Goal: Book appointment/travel/reservation

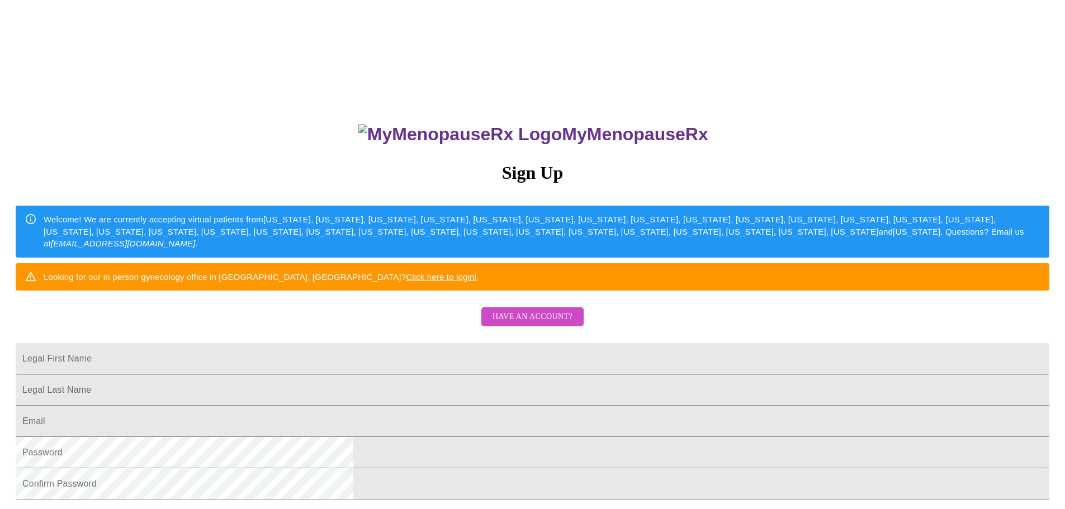
click at [381, 375] on input "Legal First Name" at bounding box center [533, 358] width 1034 height 31
type input "[PERSON_NAME]"
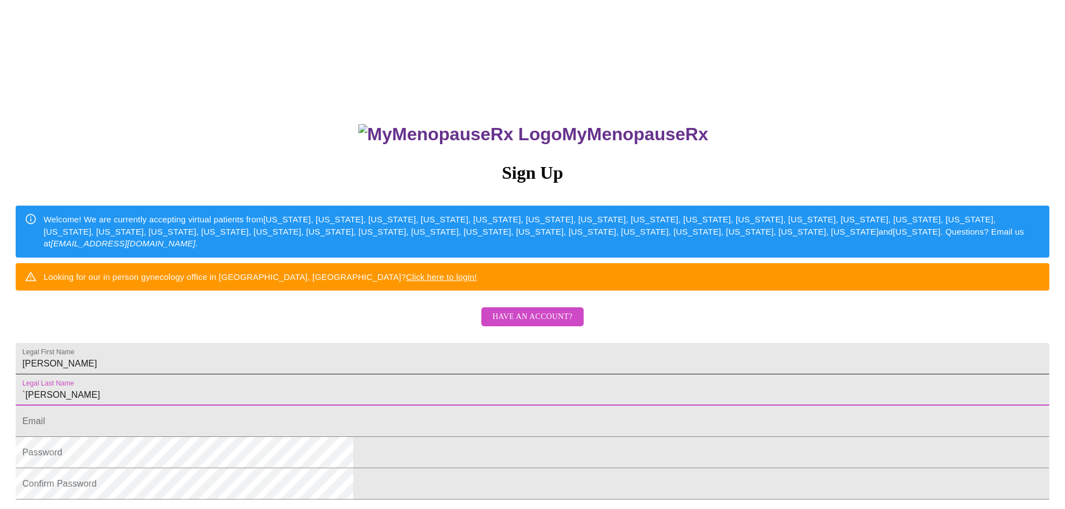
type input "`[PERSON_NAME]"
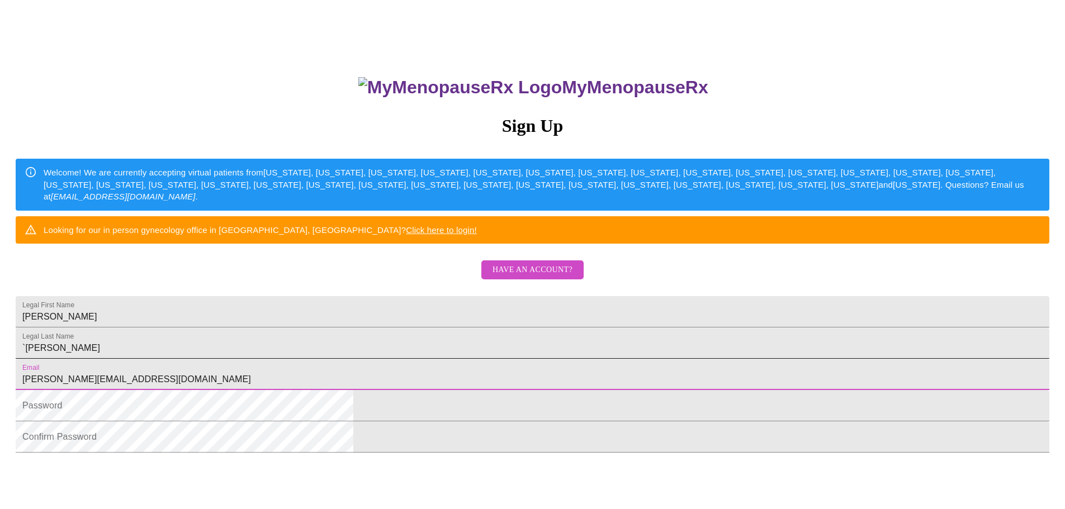
scroll to position [168, 0]
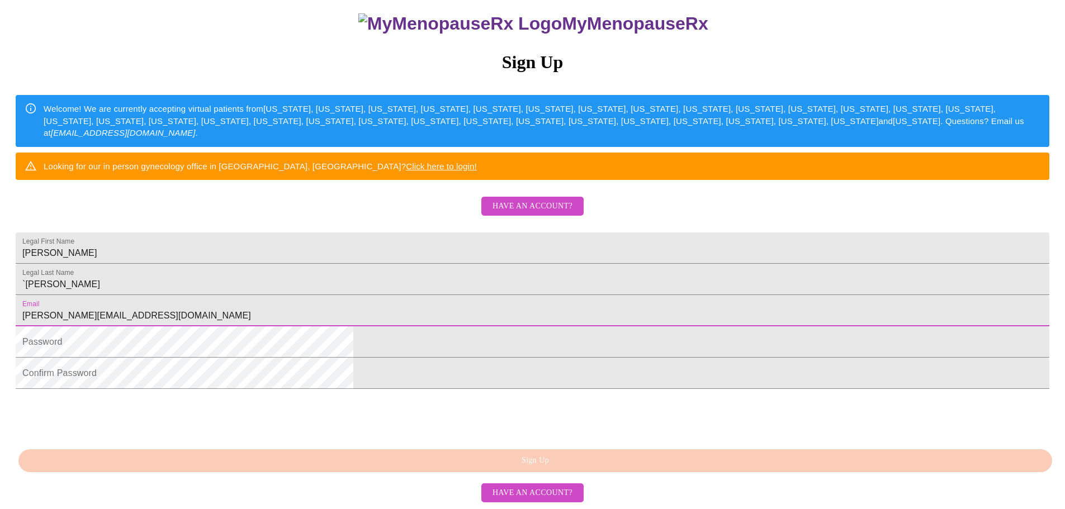
type input "[PERSON_NAME][EMAIL_ADDRESS][DOMAIN_NAME]"
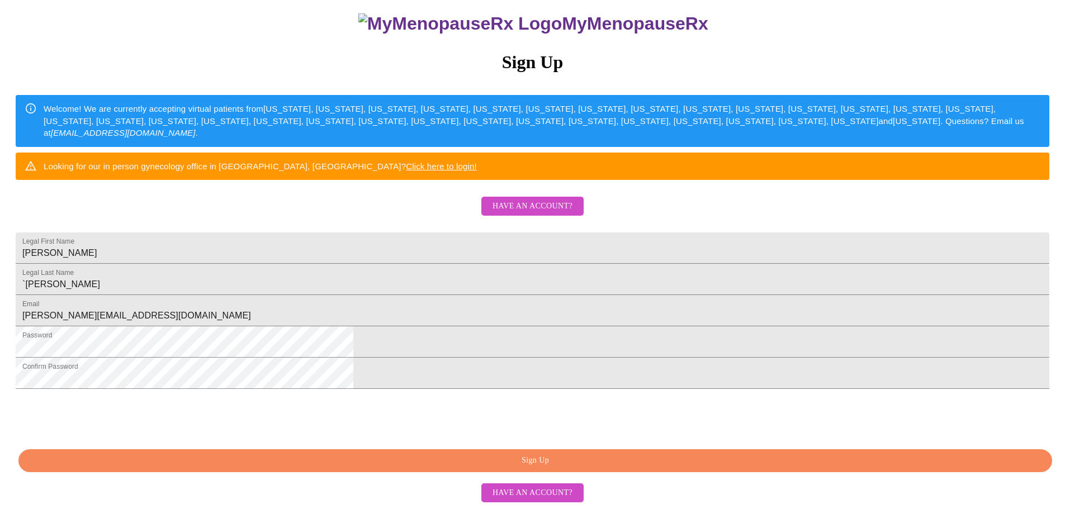
click at [528, 468] on span "Sign Up" at bounding box center [535, 461] width 1008 height 14
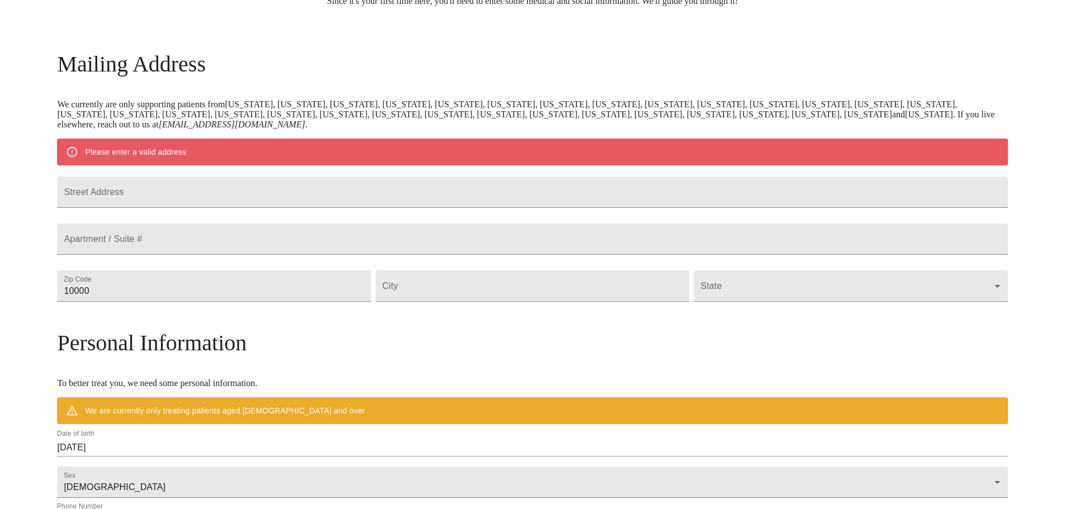
scroll to position [153, 0]
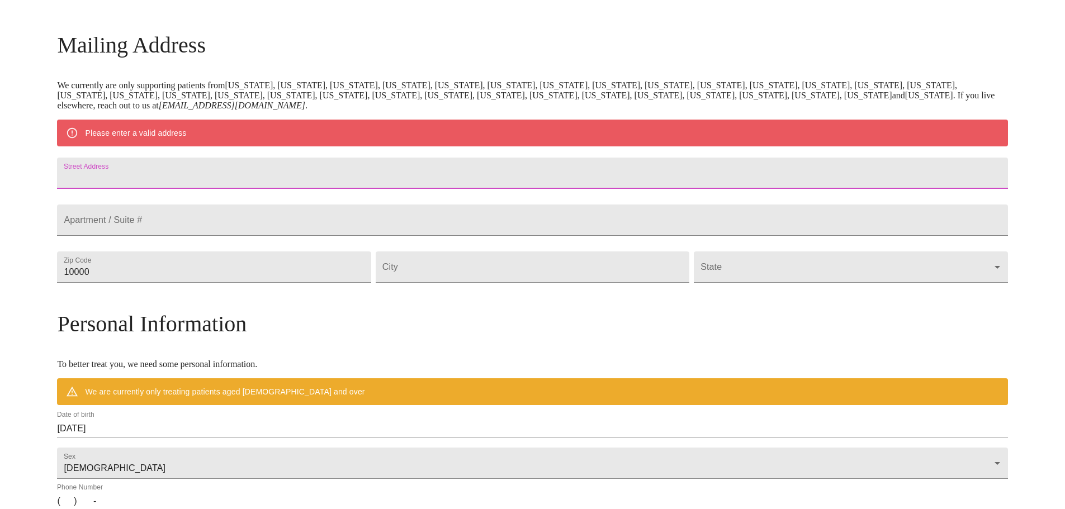
click at [253, 185] on input "Street Address" at bounding box center [532, 173] width 951 height 31
type input "[STREET_ADDRESS]"
type input "60585"
click at [490, 283] on input "Street Address" at bounding box center [533, 267] width 314 height 31
type input "Plainfield"
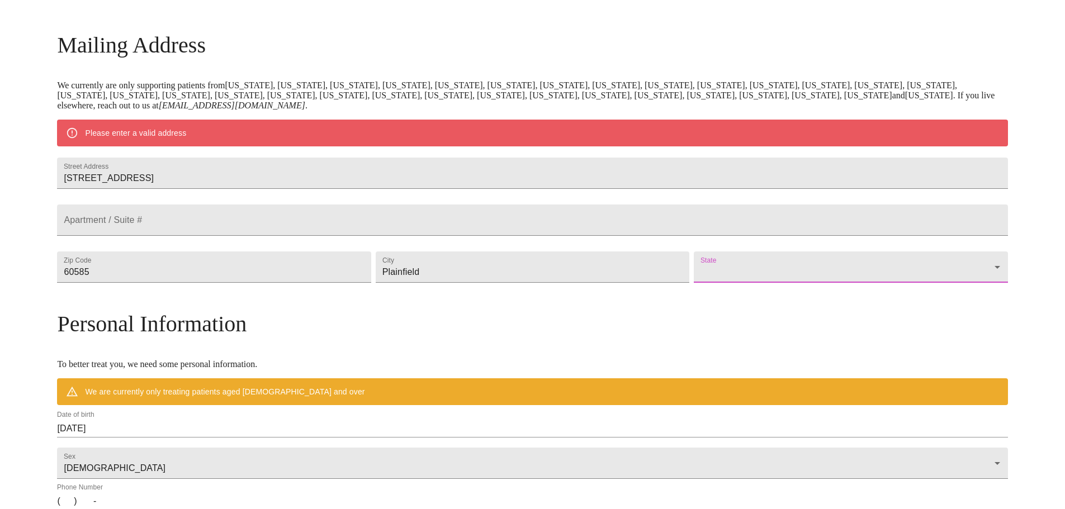
click at [684, 299] on body "MyMenopauseRx Welcome to MyMenopauseRx Since it's your first time here, you'll …" at bounding box center [532, 288] width 1056 height 872
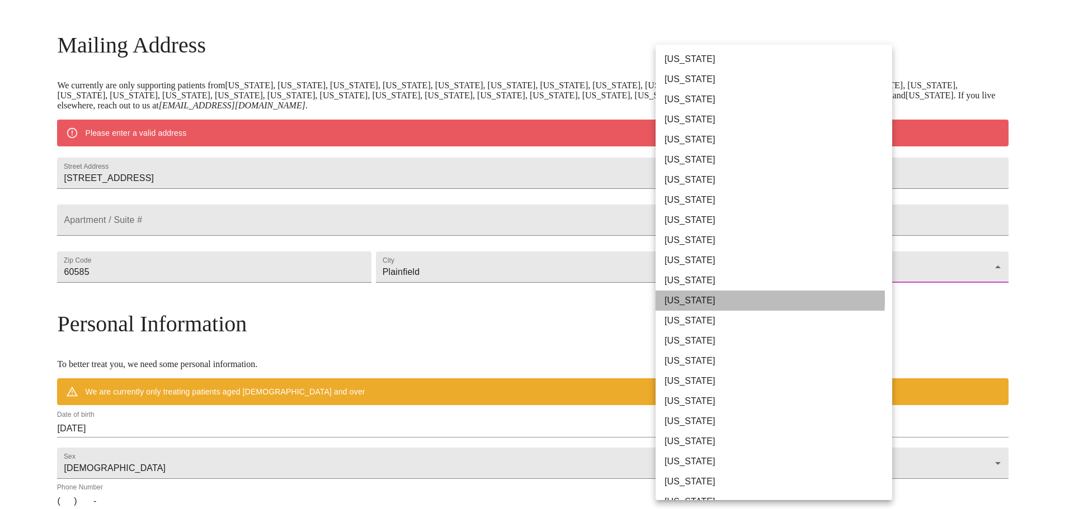
click at [684, 299] on li "[US_STATE]" at bounding box center [777, 301] width 245 height 20
type input "[US_STATE]"
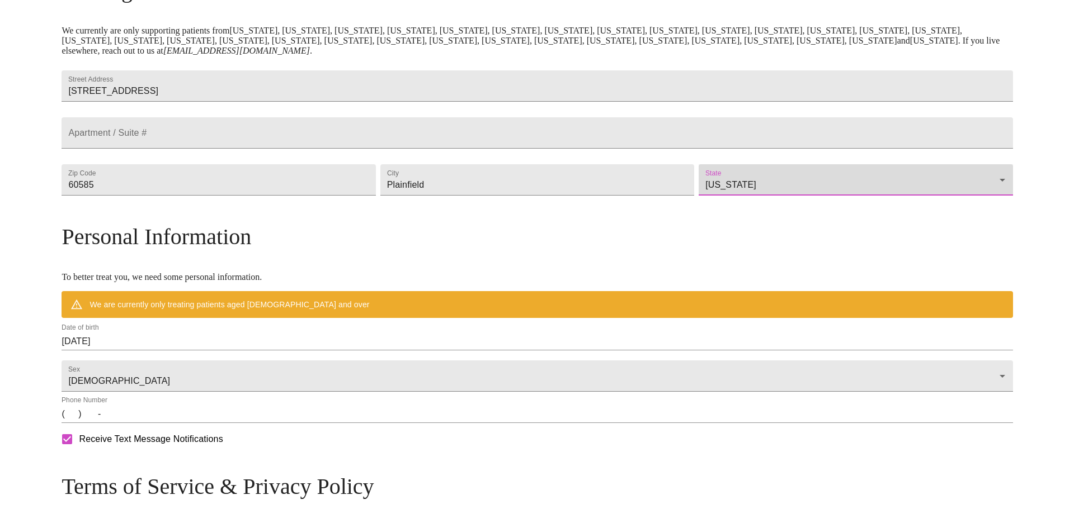
scroll to position [209, 0]
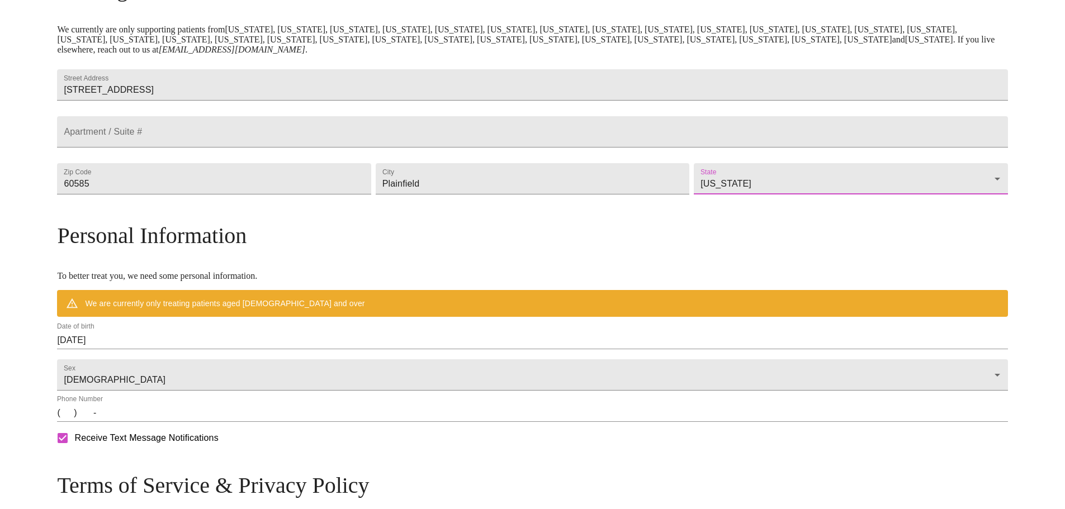
click at [288, 349] on input "[DATE]" at bounding box center [532, 341] width 951 height 18
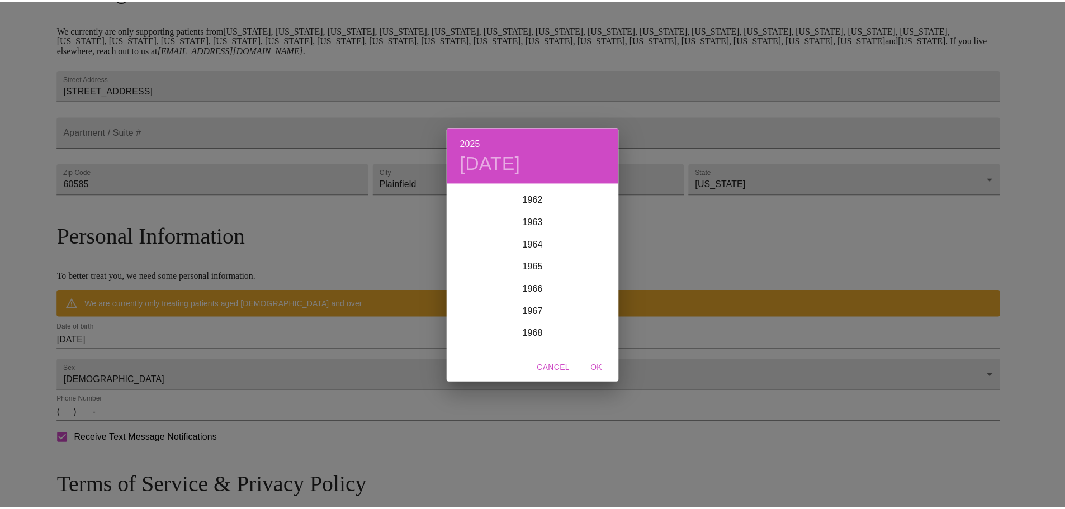
scroll to position [1409, 0]
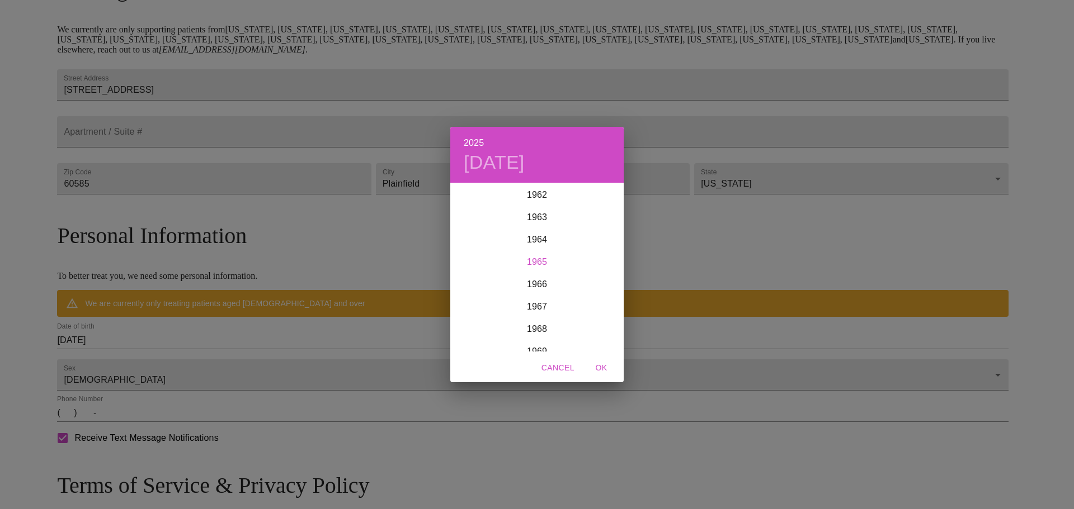
click at [531, 264] on div "1965" at bounding box center [536, 262] width 173 height 22
click at [603, 205] on div "Mar" at bounding box center [595, 205] width 58 height 42
click at [471, 321] on p "28" at bounding box center [469, 322] width 9 height 11
click at [600, 365] on span "OK" at bounding box center [601, 368] width 27 height 14
type input "[DATE]"
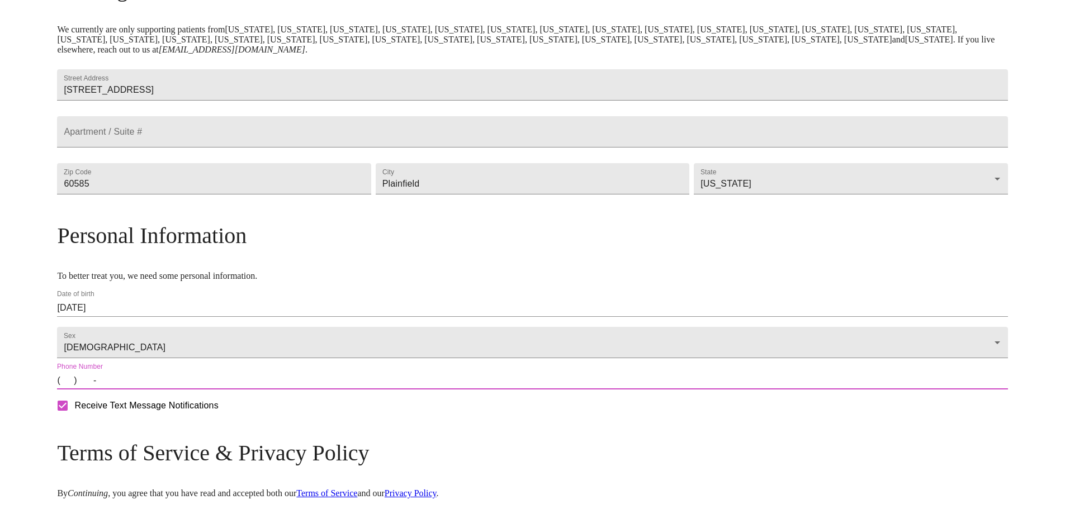
click at [189, 390] on input "(   )    -" at bounding box center [532, 381] width 951 height 18
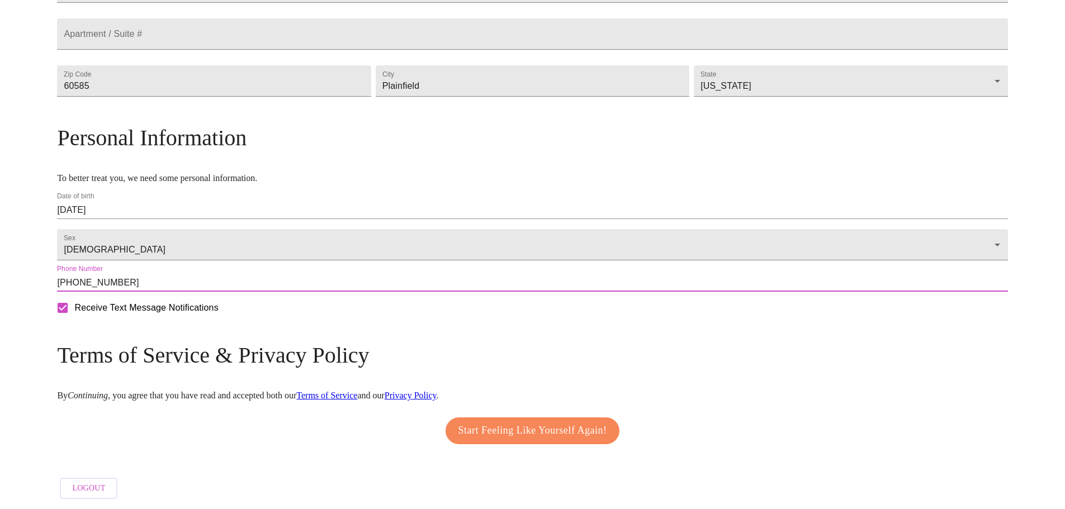
scroll to position [338, 0]
type input "[PHONE_NUMBER]"
click at [495, 422] on span "Start Feeling Like Yourself Again!" at bounding box center [533, 431] width 149 height 18
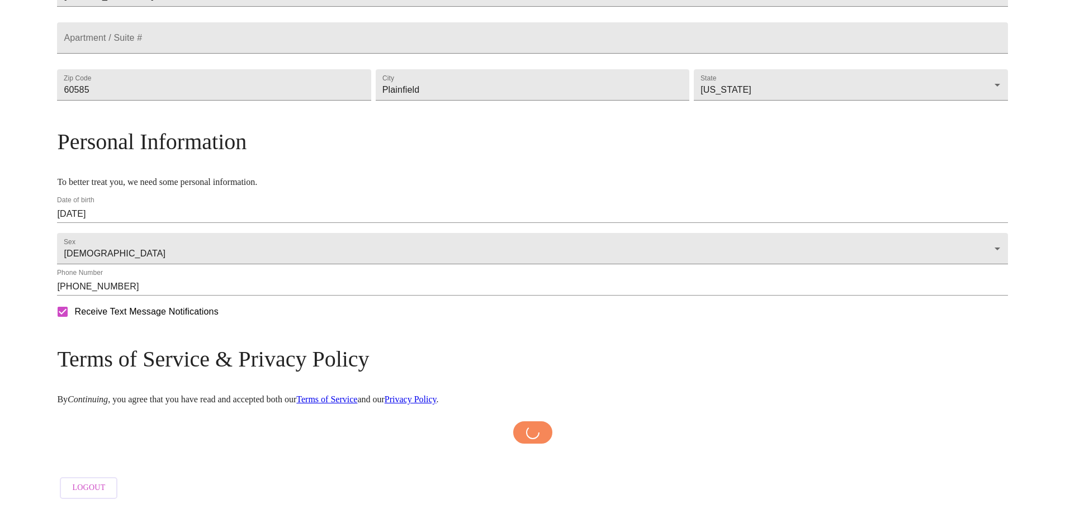
scroll to position [334, 0]
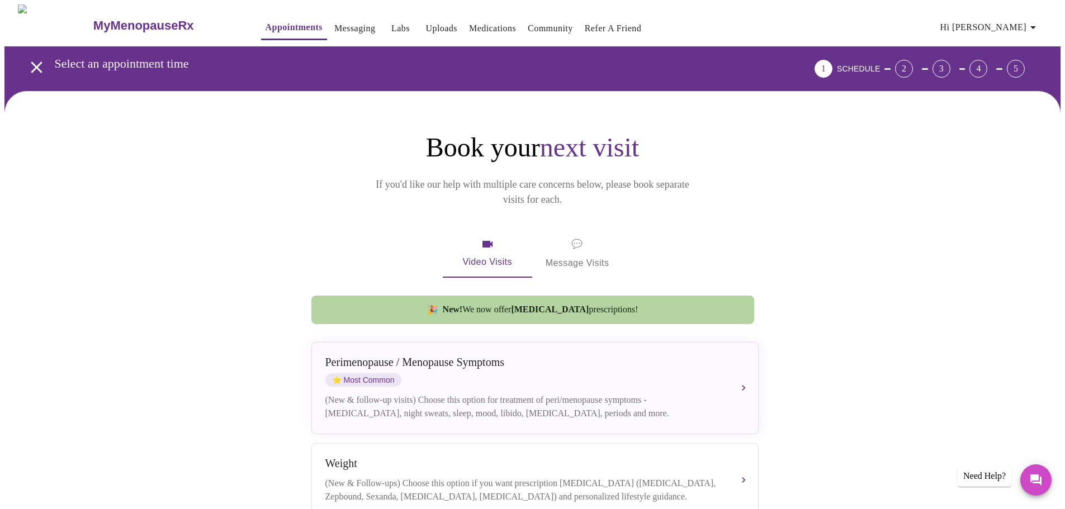
click at [564, 242] on span "💬 Message Visits" at bounding box center [578, 254] width 64 height 35
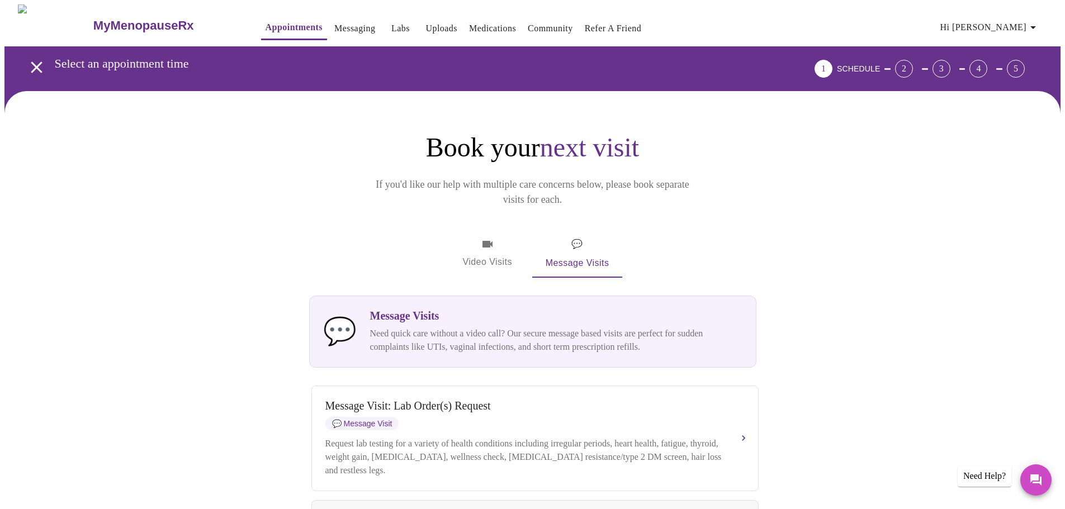
click at [913, 63] on div "2" at bounding box center [904, 69] width 18 height 18
click at [30, 62] on icon "open drawer" at bounding box center [37, 68] width 20 height 20
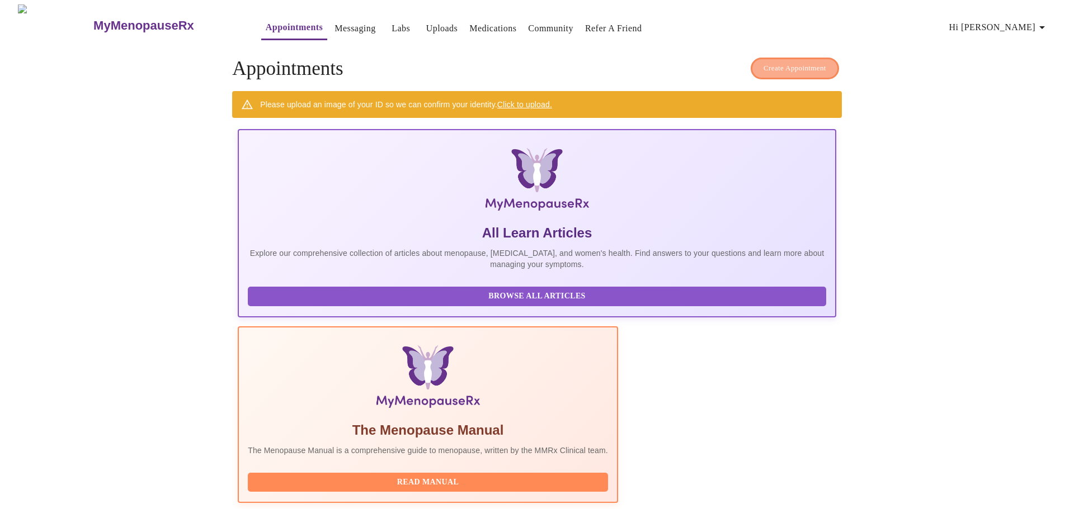
click at [785, 64] on span "Create Appointment" at bounding box center [794, 68] width 63 height 13
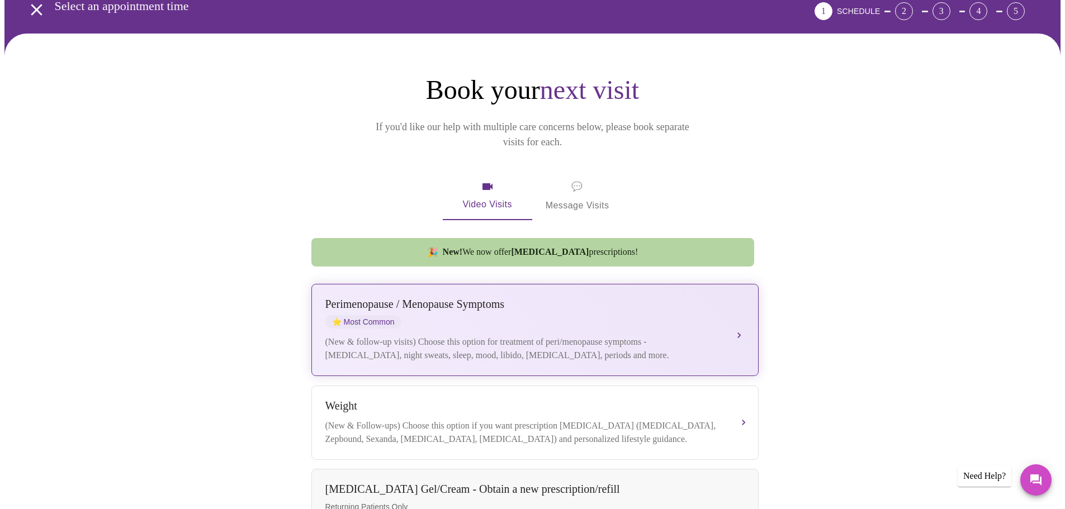
scroll to position [56, 0]
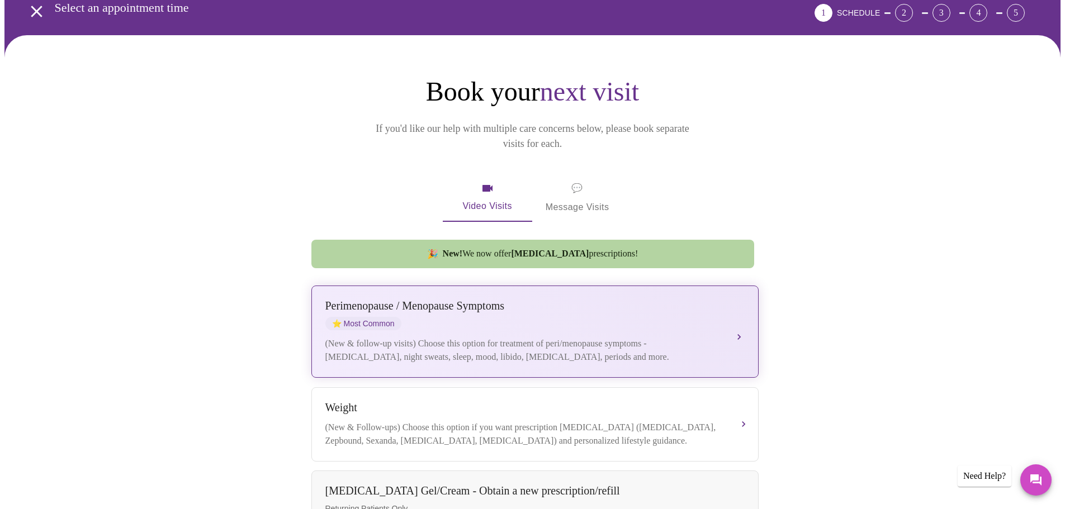
click at [737, 320] on button "[MEDICAL_DATA] / Menopause Symptoms ⭐ Most Common (New & follow-up visits) Choo…" at bounding box center [534, 332] width 447 height 92
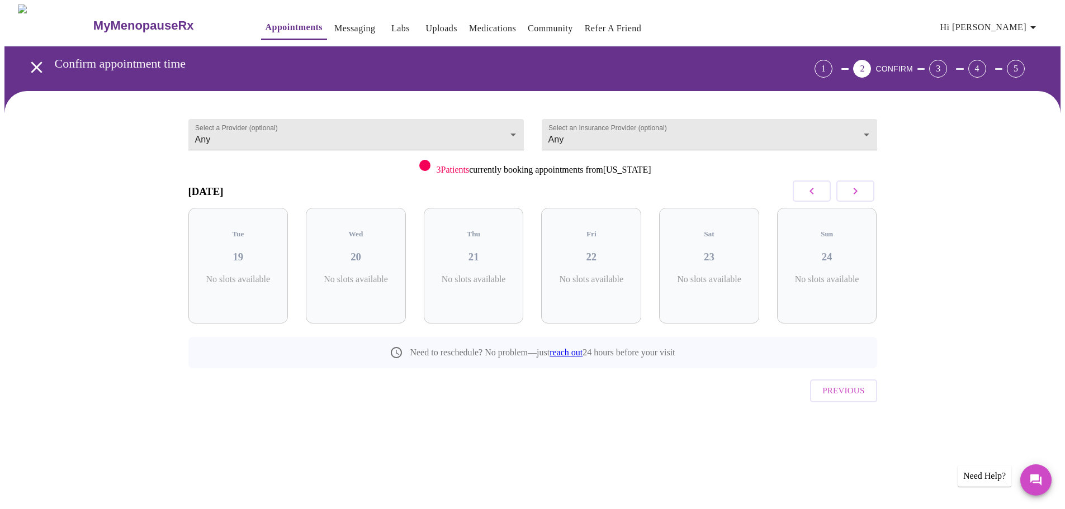
scroll to position [0, 0]
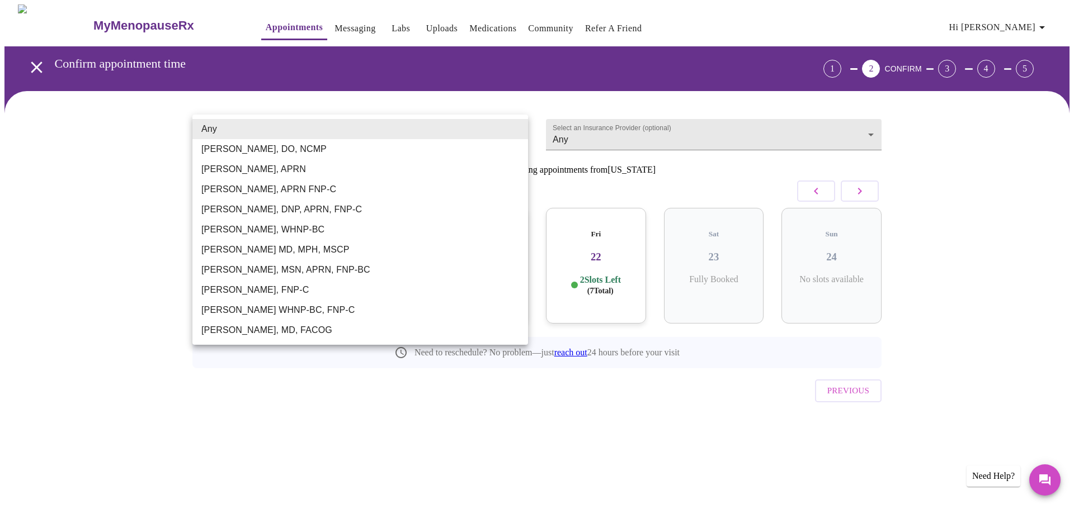
click at [511, 133] on body "MyMenopauseRx Appointments Messaging Labs Uploads Medications Community Refer a…" at bounding box center [536, 231] width 1065 height 454
click at [106, 182] on div at bounding box center [537, 254] width 1074 height 509
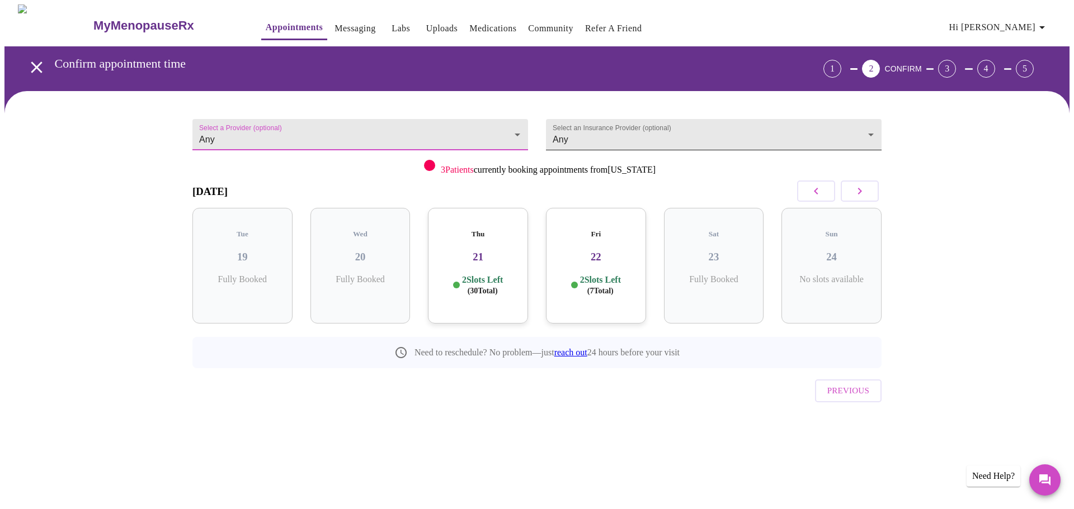
click at [847, 138] on body "MyMenopauseRx Appointments Messaging Labs Uploads Medications Community Refer a…" at bounding box center [536, 231] width 1065 height 454
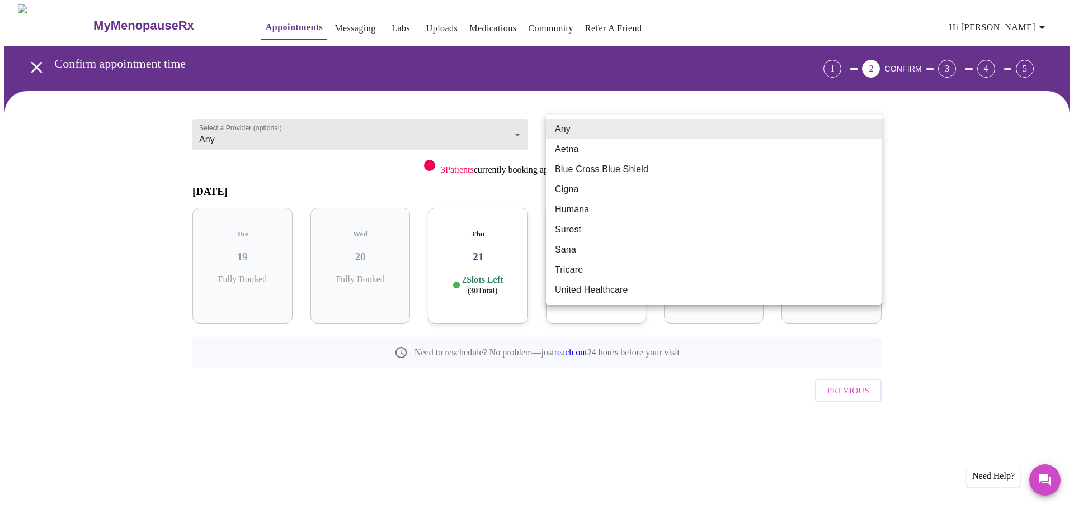
click at [787, 151] on li "Aetna" at bounding box center [714, 149] width 336 height 20
type input "Aetna"
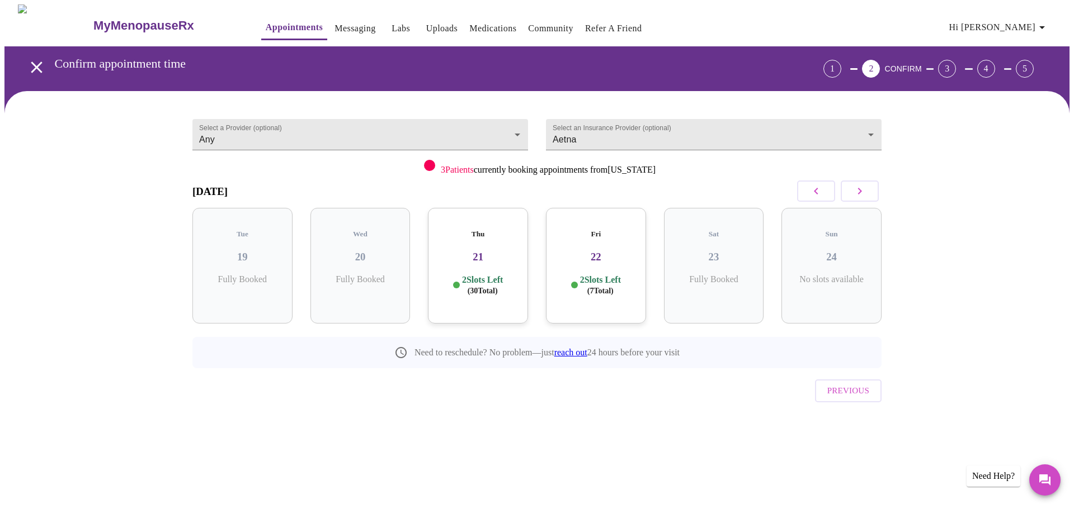
click at [596, 251] on h3 "22" at bounding box center [596, 257] width 82 height 12
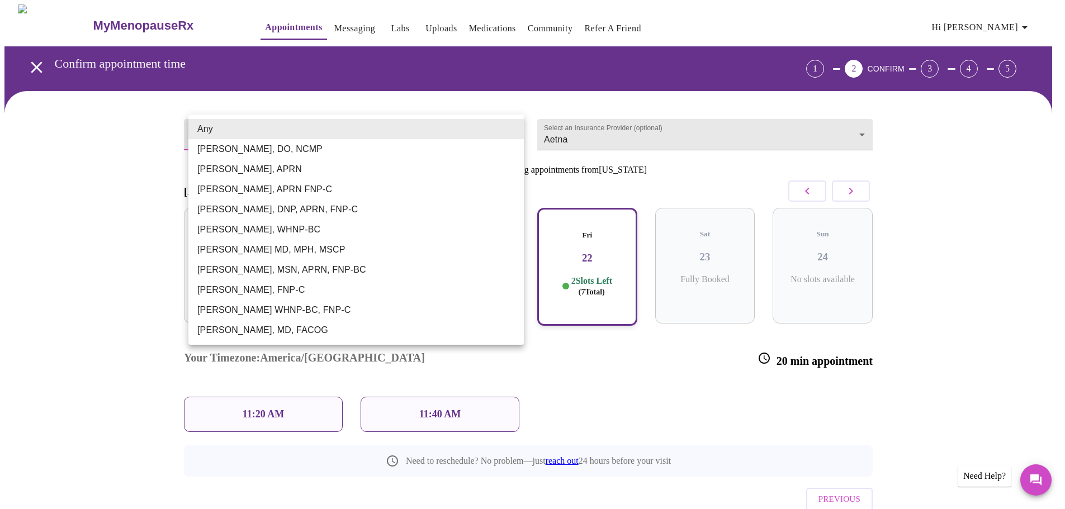
click at [426, 140] on body "MyMenopauseRx Appointments Messaging Labs Uploads Medications Community Refer a…" at bounding box center [532, 285] width 1056 height 563
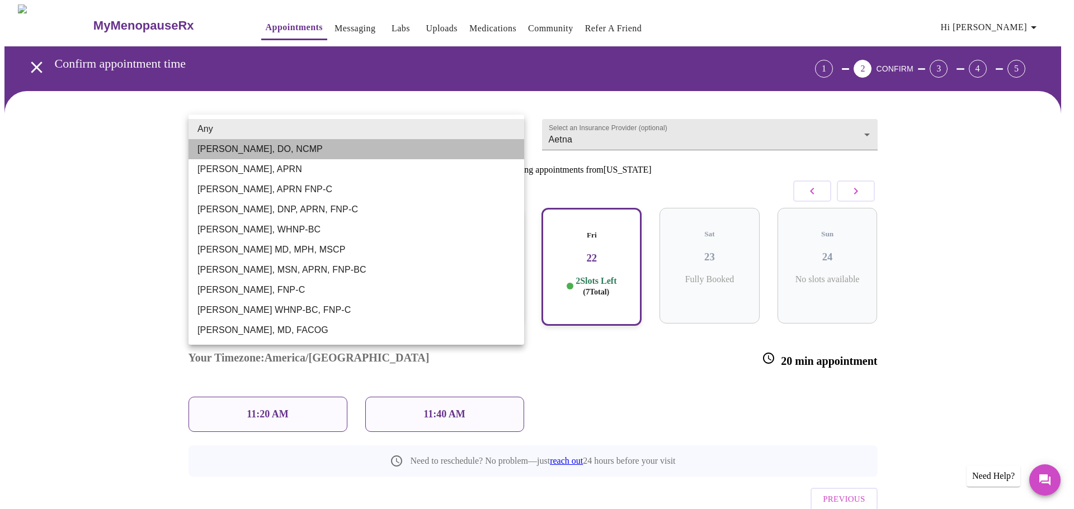
click at [253, 149] on li "[PERSON_NAME], DO, NCMP" at bounding box center [356, 149] width 336 height 20
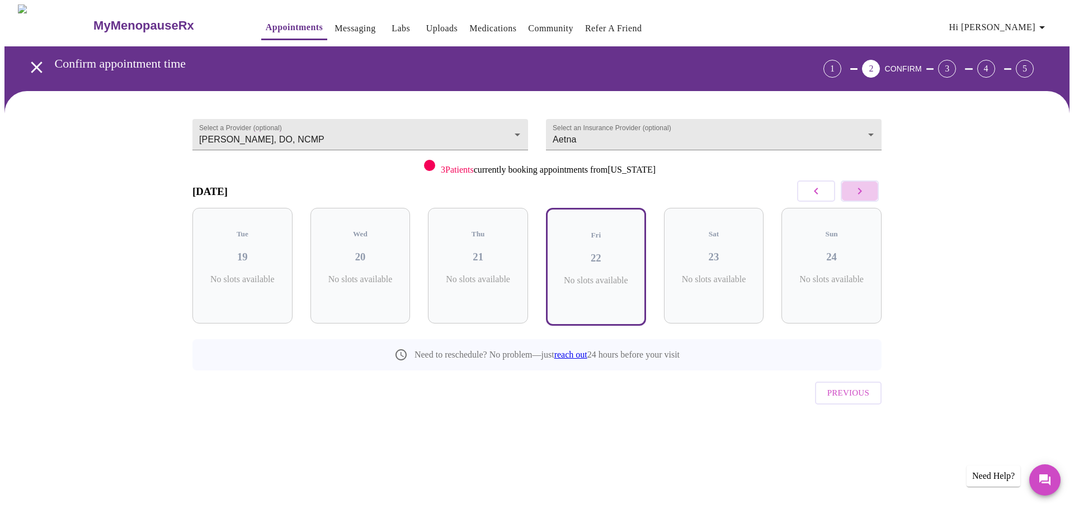
click at [861, 190] on icon "button" at bounding box center [860, 191] width 4 height 7
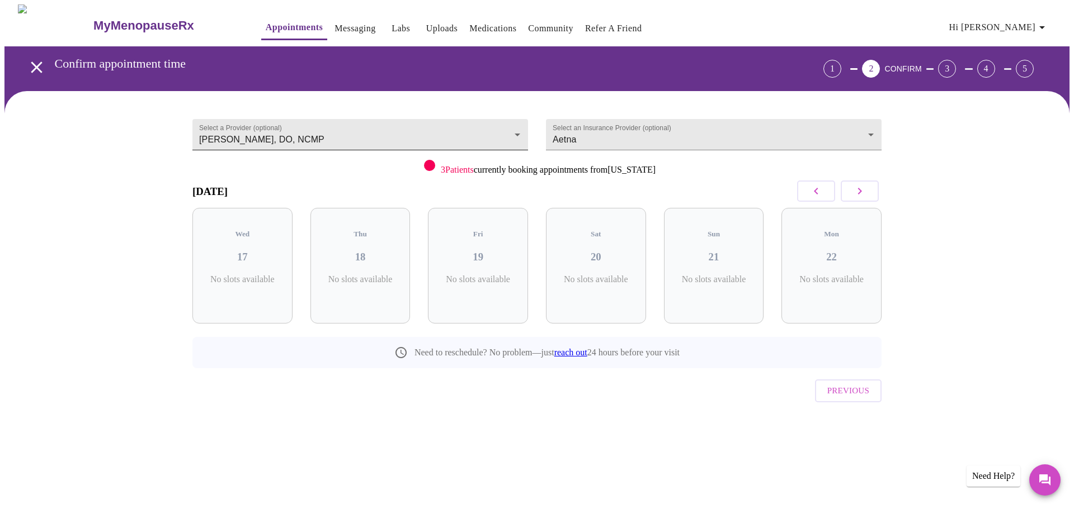
click at [509, 133] on body "MyMenopauseRx Appointments Messaging Labs Uploads Medications Community Refer a…" at bounding box center [536, 231] width 1065 height 454
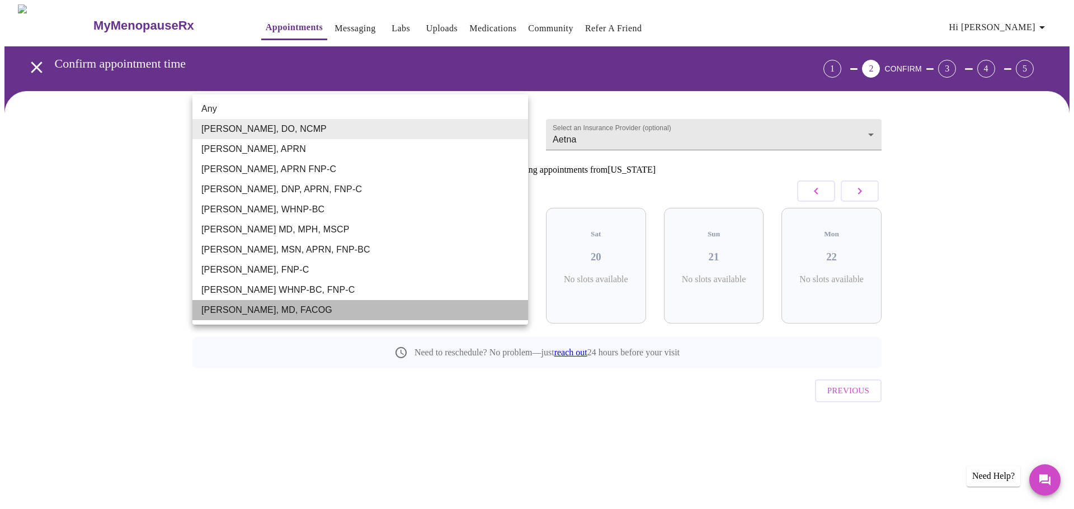
click at [324, 308] on li "[PERSON_NAME], MD, FACOG" at bounding box center [360, 310] width 336 height 20
type input "[PERSON_NAME], MD, FACOG"
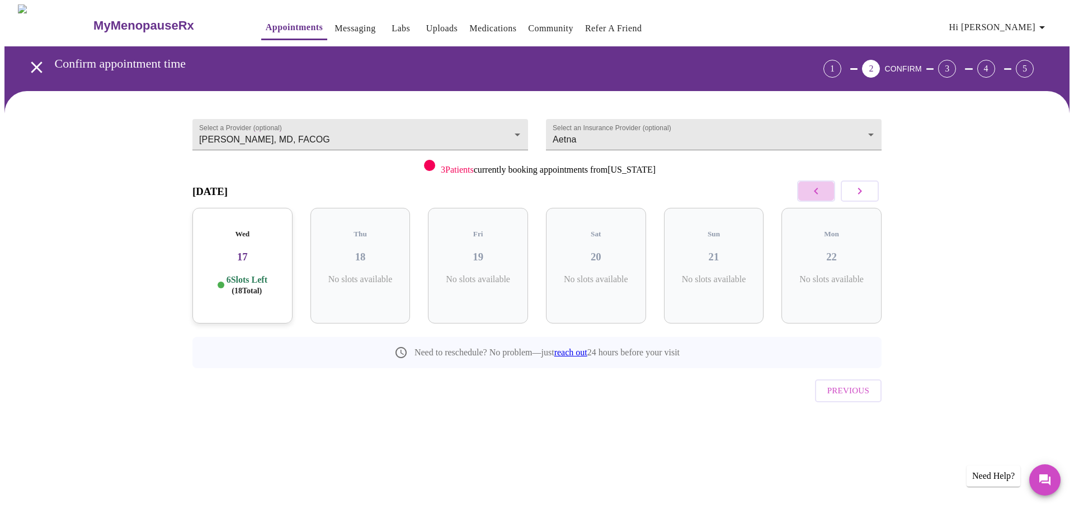
click at [814, 193] on icon "button" at bounding box center [815, 191] width 13 height 13
click at [810, 184] on button "button" at bounding box center [816, 191] width 38 height 21
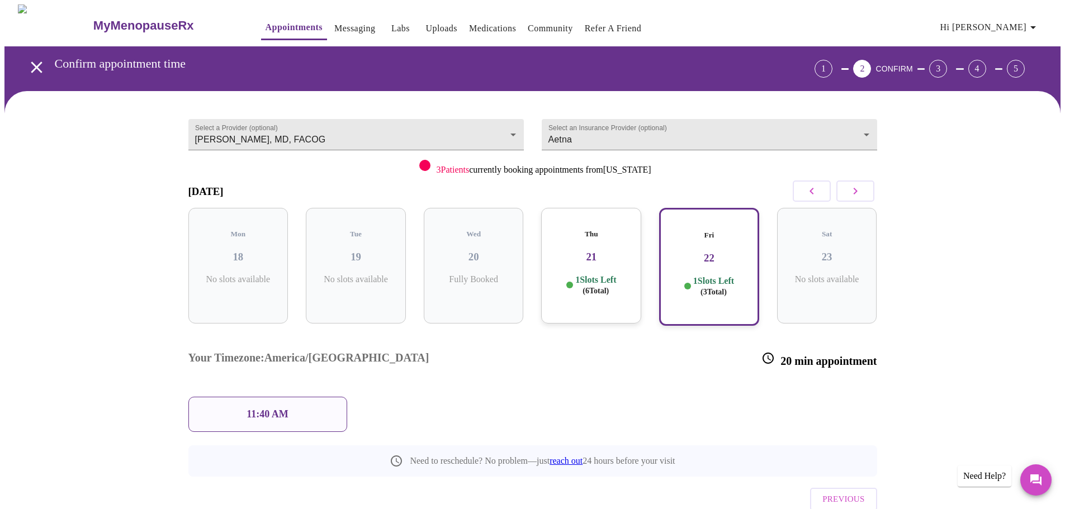
click at [616, 275] on p "1 Slots Left ( 6 Total)" at bounding box center [595, 286] width 41 height 22
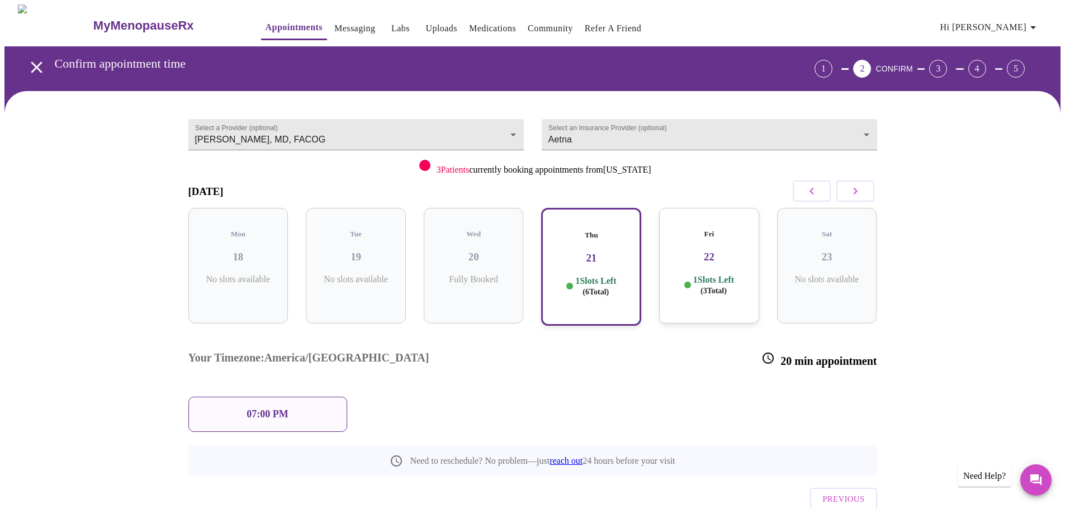
click at [708, 275] on p "1 Slots Left ( 3 Total)" at bounding box center [713, 286] width 41 height 22
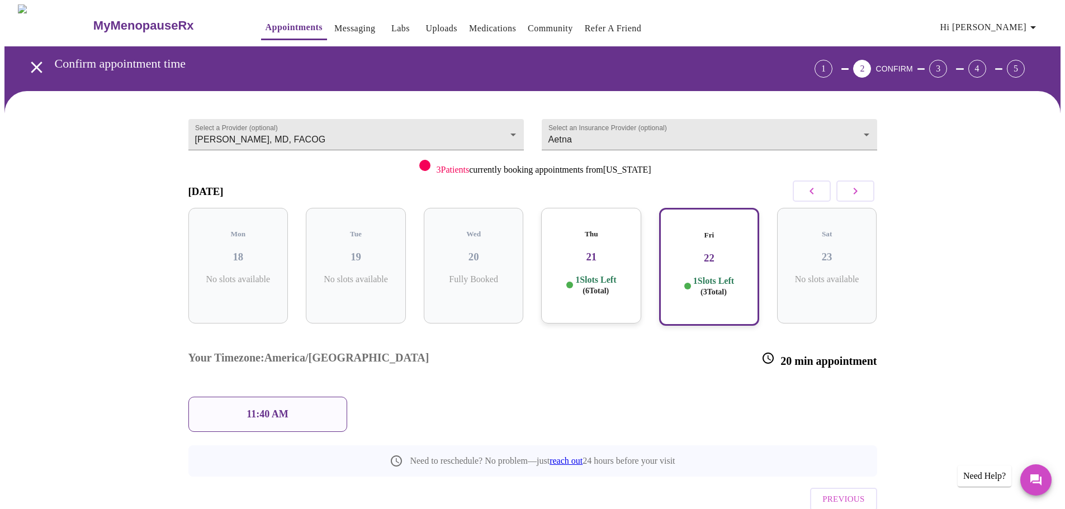
click at [324, 397] on div "11:40 AM" at bounding box center [267, 414] width 159 height 35
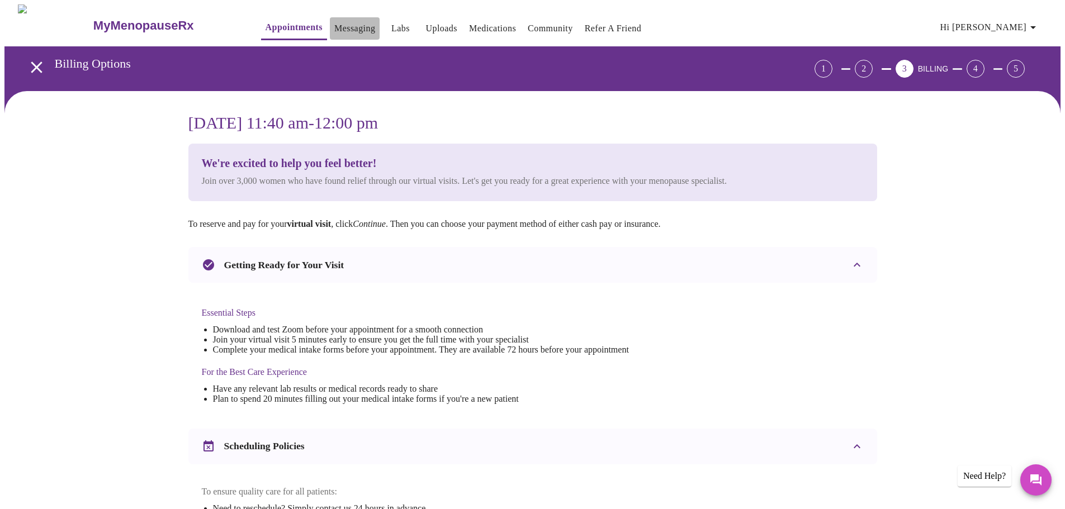
click at [334, 25] on link "Messaging" at bounding box center [354, 29] width 41 height 16
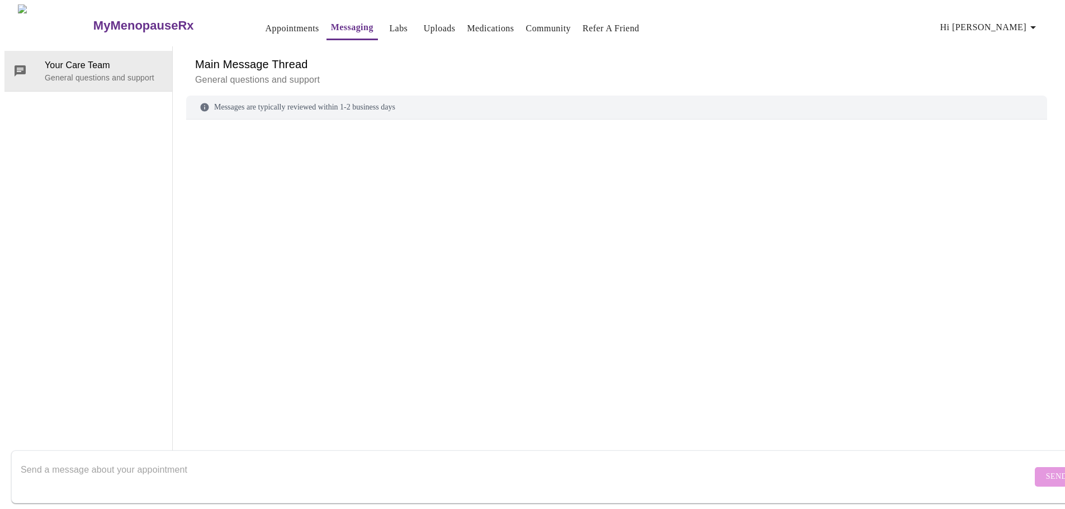
scroll to position [42, 0]
click at [221, 459] on textarea "Send a message about your appointment" at bounding box center [527, 477] width 1012 height 36
type textarea "I would like an inperson appointment."
click at [1040, 467] on button "Send" at bounding box center [1057, 477] width 44 height 20
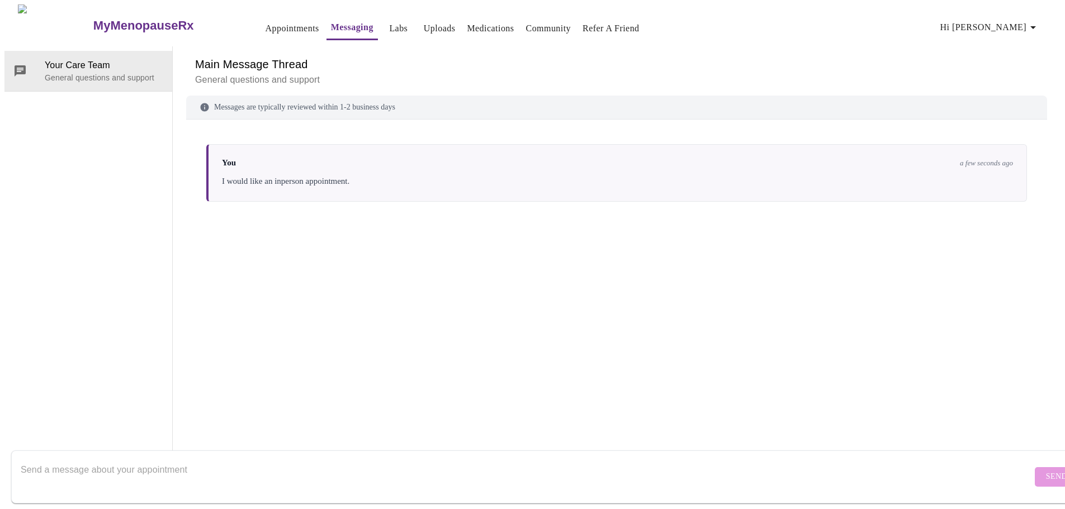
click at [93, 18] on h3 "MyMenopauseRx" at bounding box center [143, 25] width 101 height 15
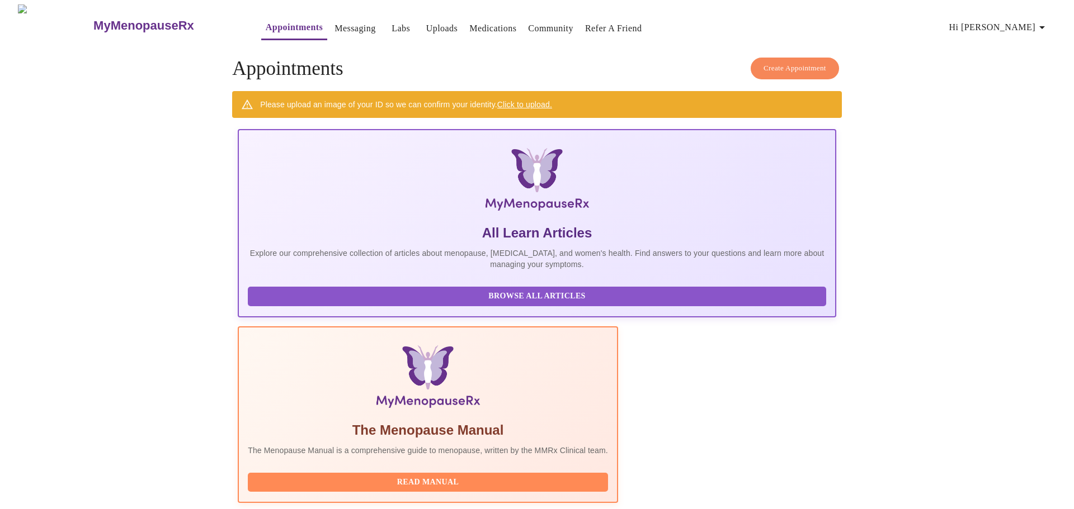
click at [1045, 26] on icon "button" at bounding box center [1042, 27] width 6 height 3
click at [91, 21] on div at bounding box center [537, 254] width 1074 height 509
click at [37, 20] on img at bounding box center [55, 25] width 74 height 42
click at [334, 25] on link "Messaging" at bounding box center [354, 29] width 41 height 16
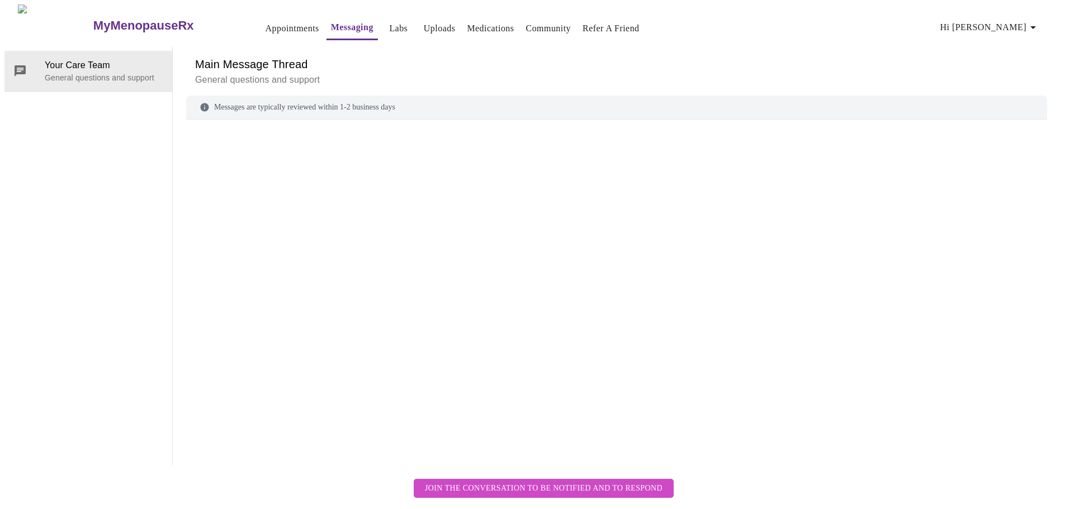
scroll to position [42, 0]
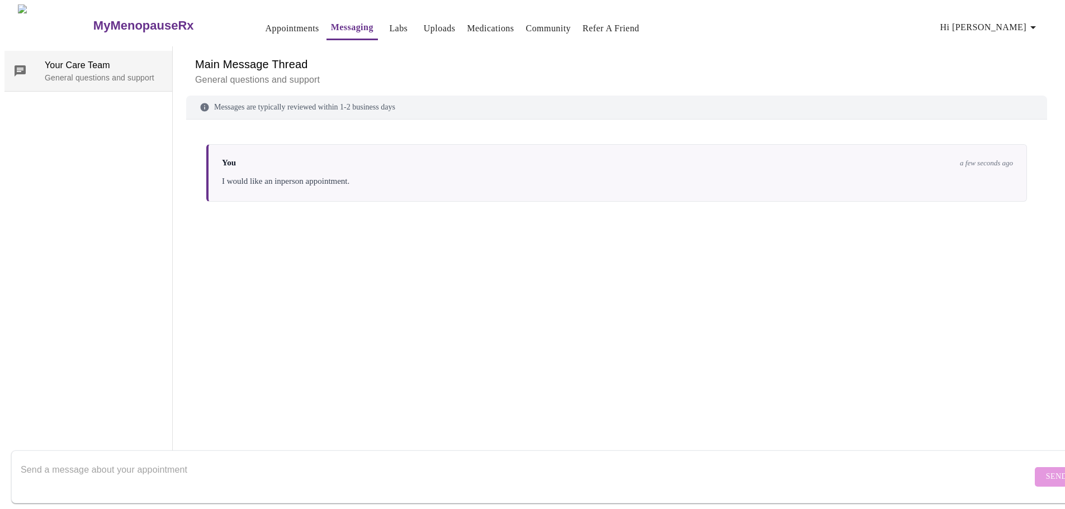
click at [99, 72] on p "General questions and support" at bounding box center [104, 77] width 119 height 11
click at [389, 22] on link "Labs" at bounding box center [398, 29] width 18 height 16
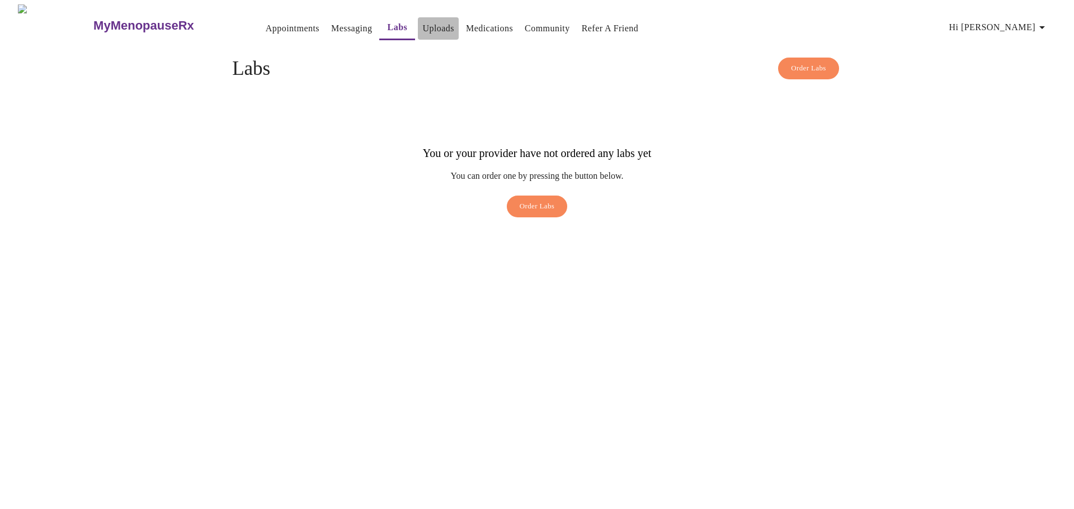
click at [418, 17] on button "Uploads" at bounding box center [438, 28] width 41 height 22
click at [479, 29] on link "Medications" at bounding box center [489, 29] width 47 height 16
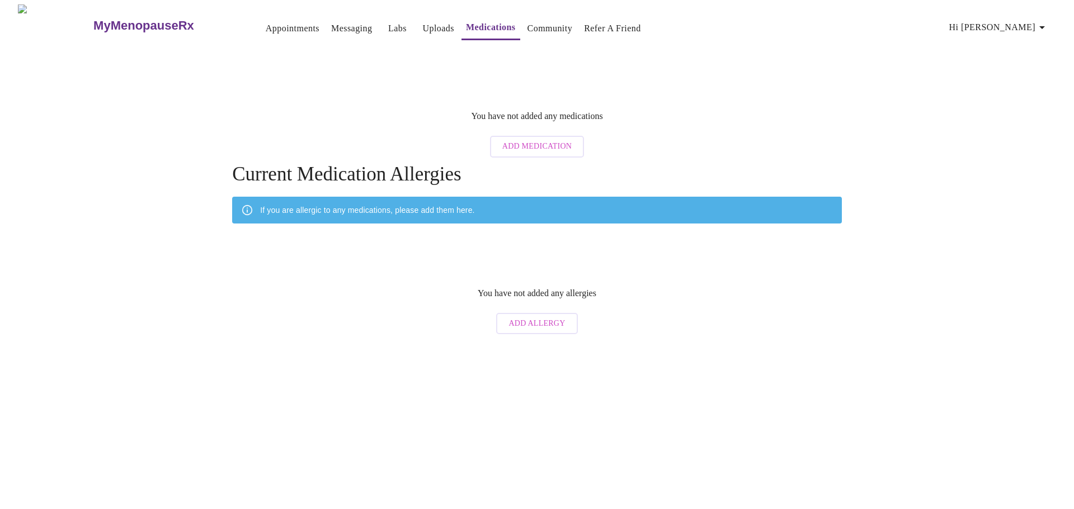
click at [527, 30] on link "Community" at bounding box center [549, 29] width 45 height 16
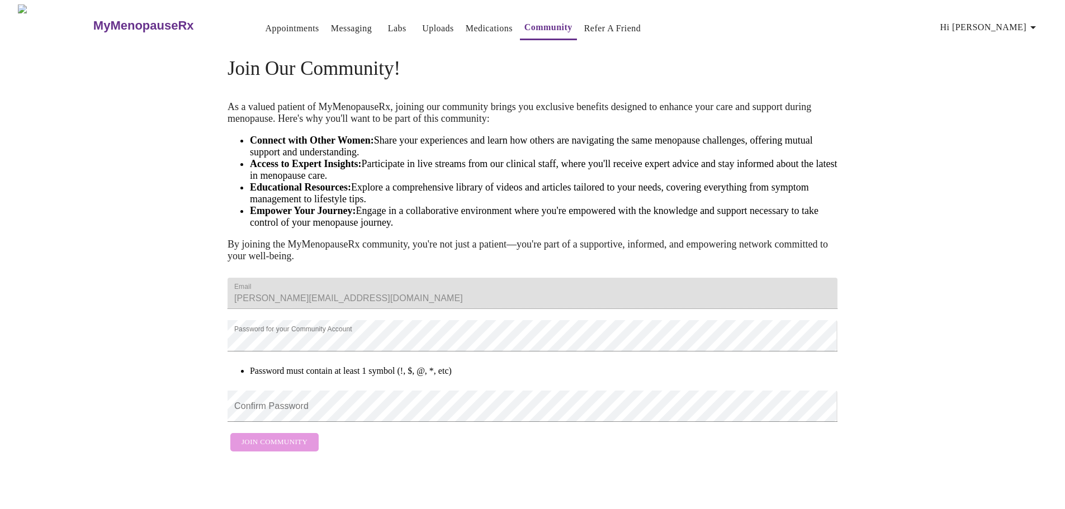
click at [595, 22] on link "Refer a Friend" at bounding box center [612, 29] width 57 height 16
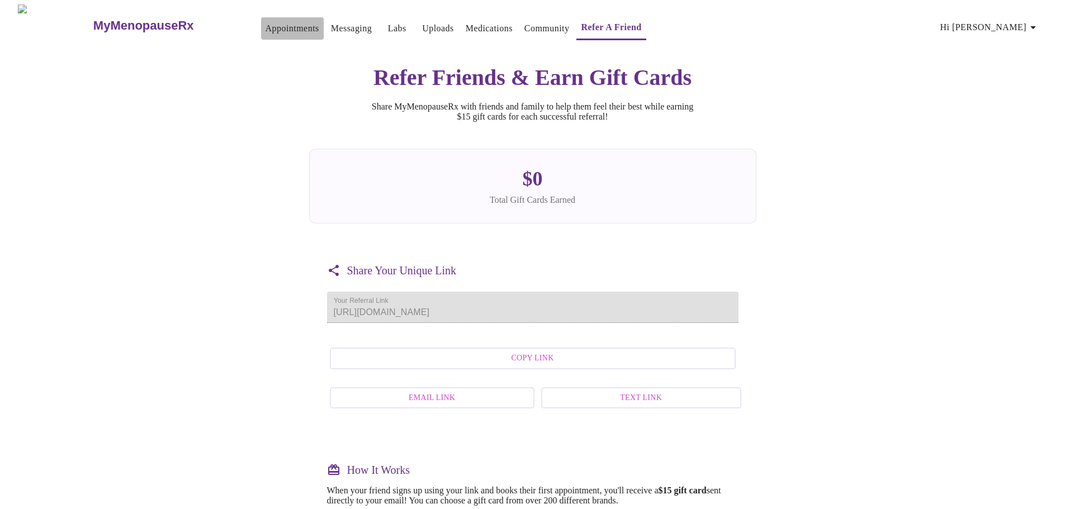
click at [268, 27] on link "Appointments" at bounding box center [293, 29] width 54 height 16
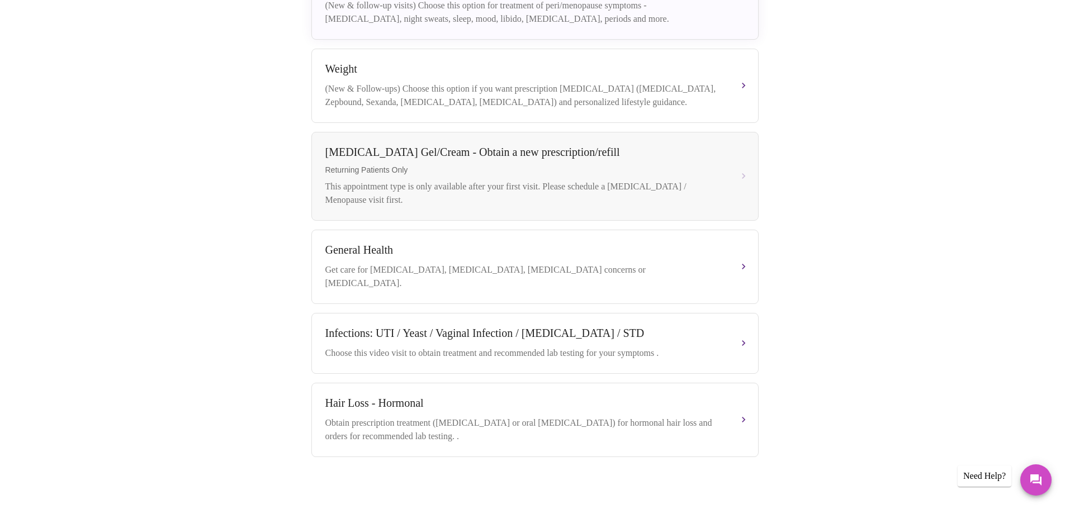
scroll to position [397, 0]
click at [1036, 476] on icon "Messages" at bounding box center [1036, 480] width 11 height 11
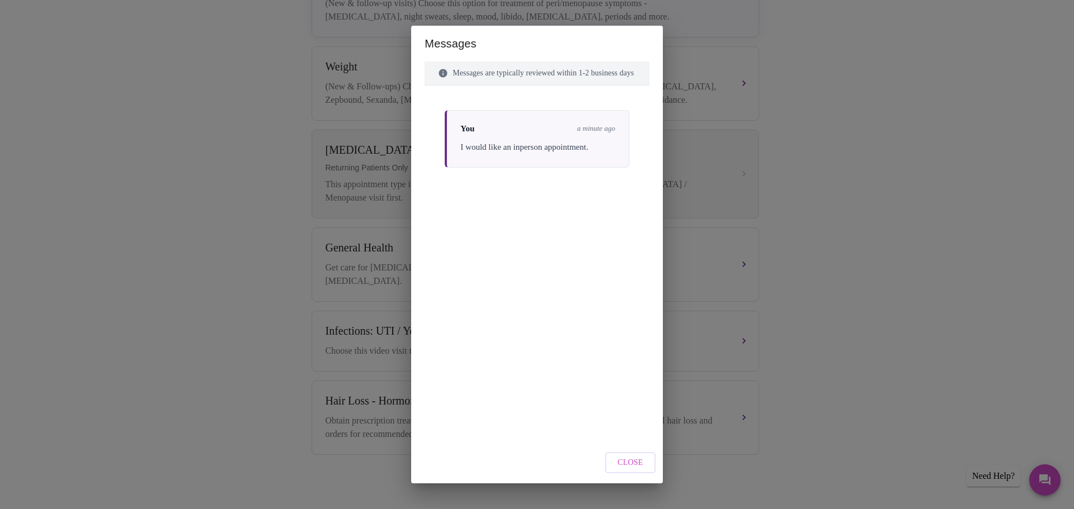
click at [599, 143] on div "You a minute ago I would like an inperson appointment." at bounding box center [537, 139] width 184 height 58
click at [936, 140] on div "Messages Messages are typically reviewed within 1-2 business days You a minute …" at bounding box center [537, 254] width 1074 height 509
